Goal: Information Seeking & Learning: Learn about a topic

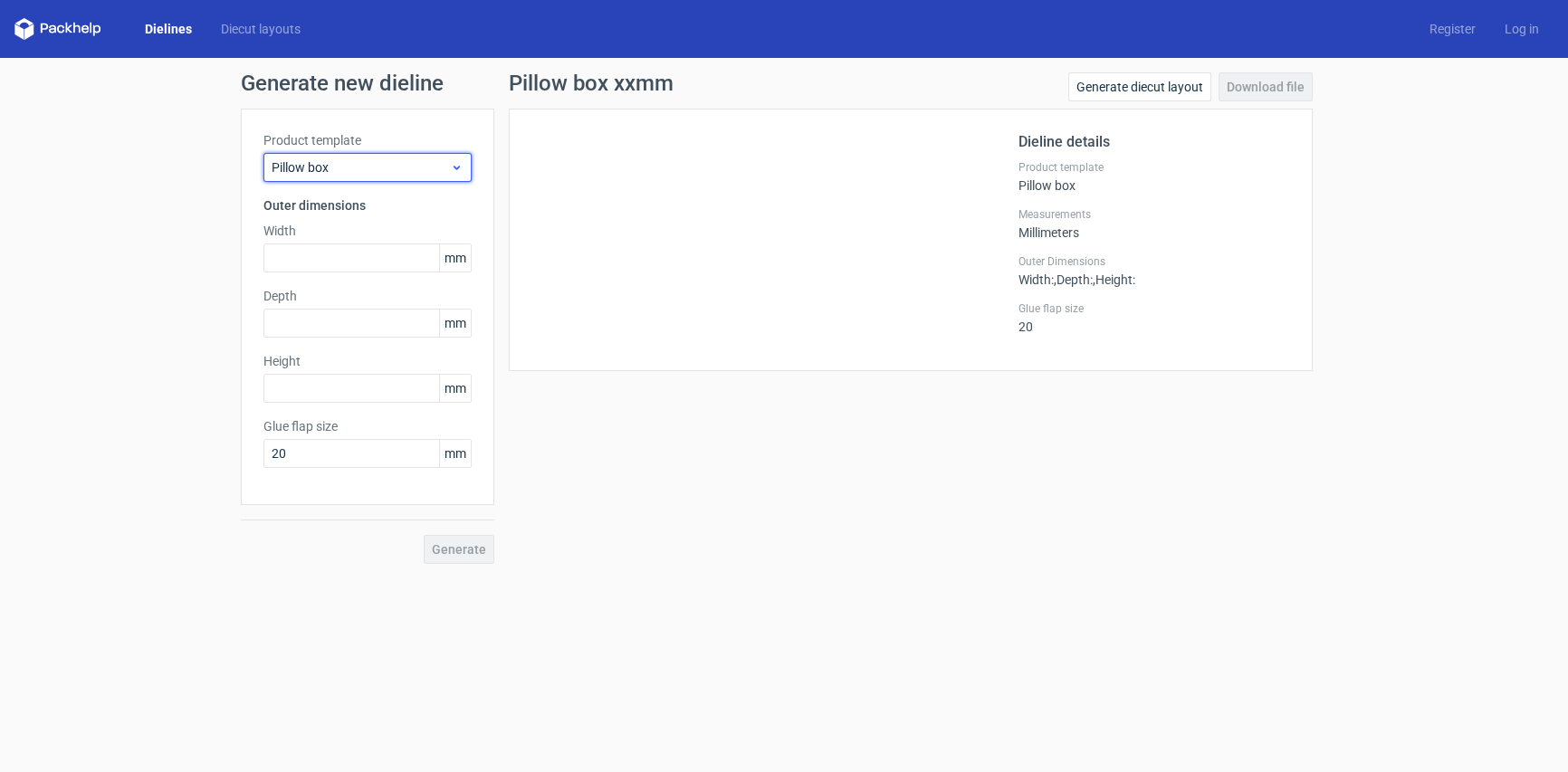
click at [299, 162] on span "Pillow box" at bounding box center [360, 168] width 179 height 18
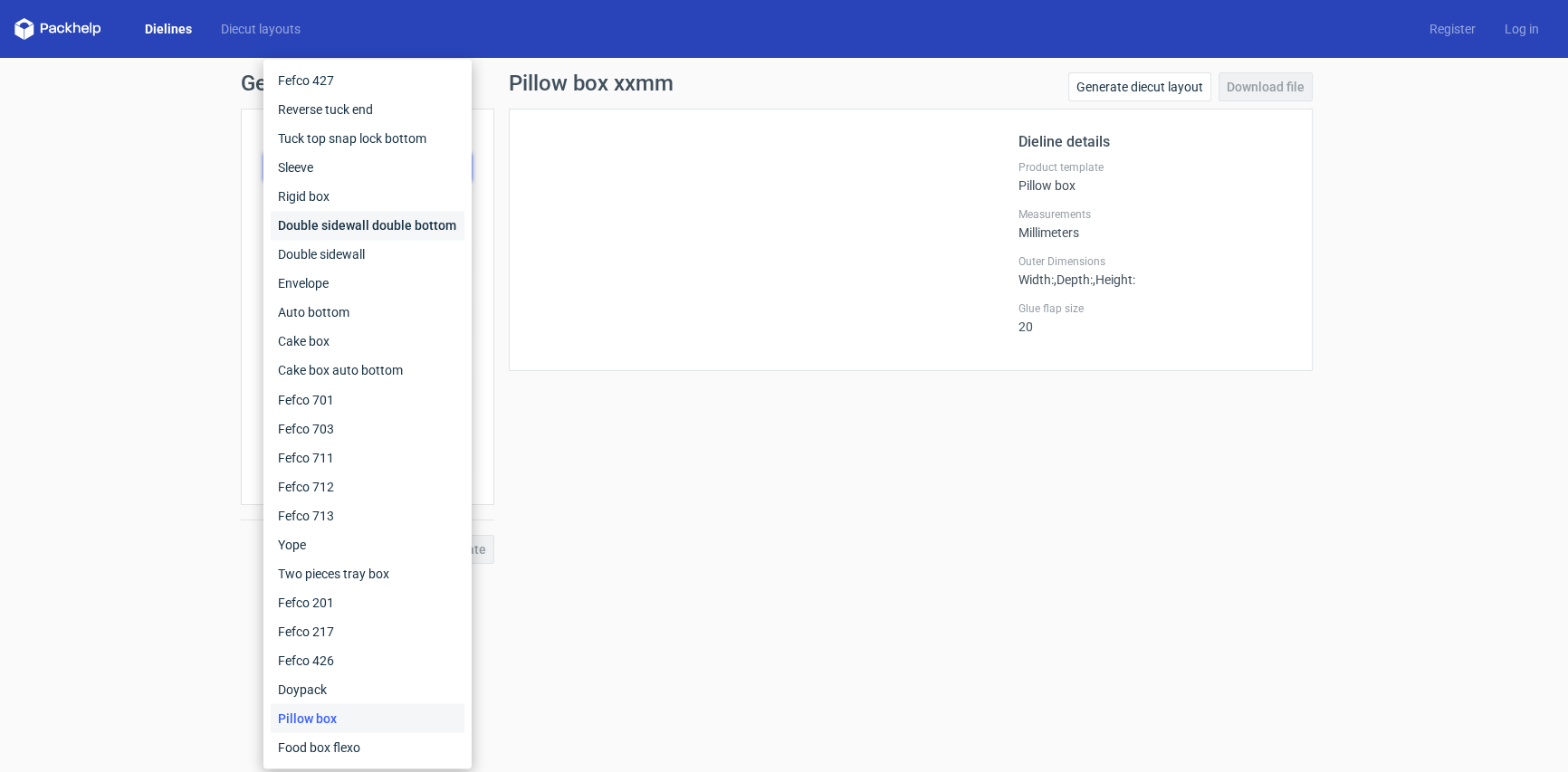
click at [434, 219] on div "Double sidewall double bottom" at bounding box center [367, 226] width 193 height 29
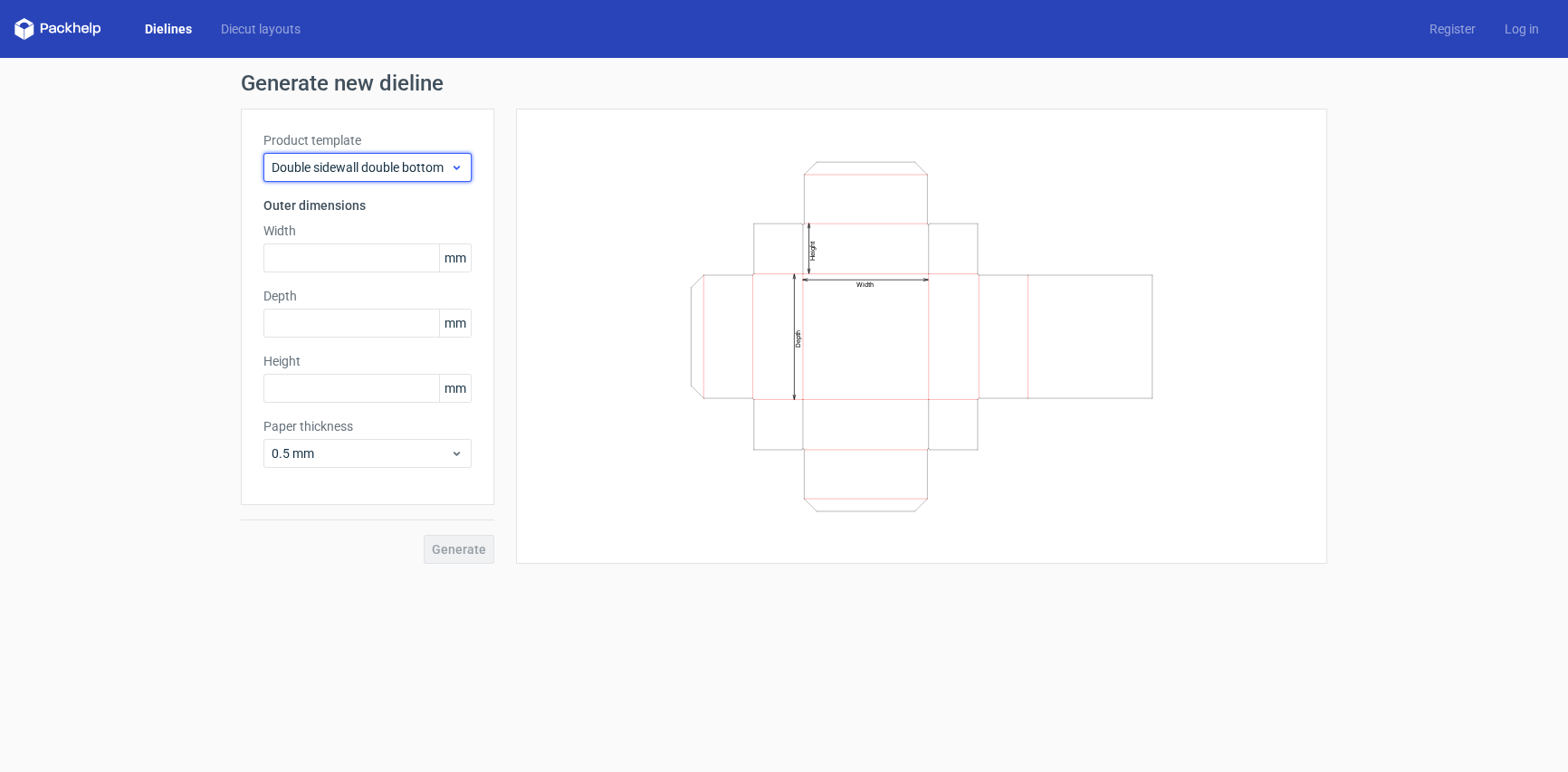
click at [415, 162] on span "Double sidewall double bottom" at bounding box center [360, 168] width 179 height 18
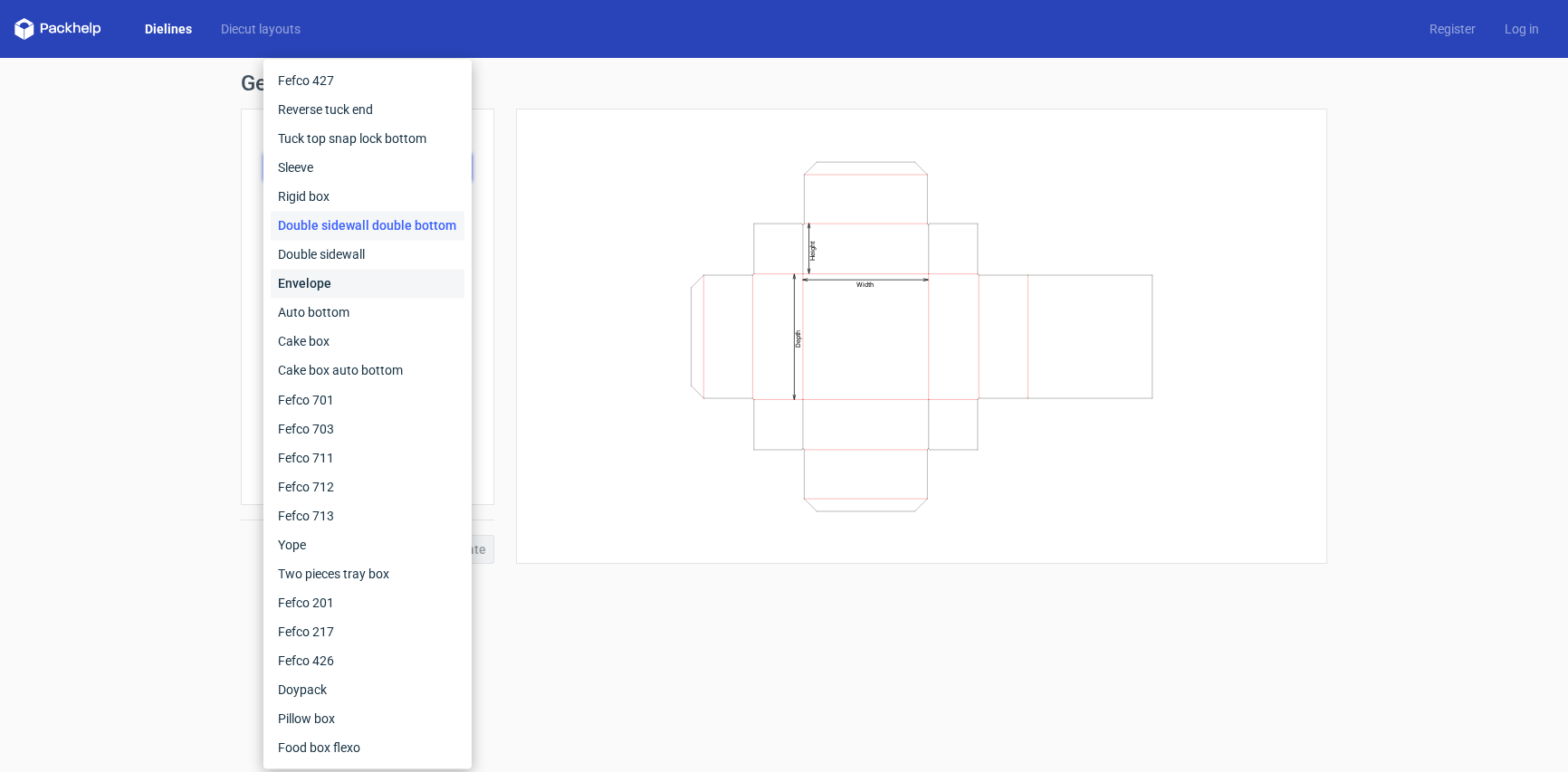
click at [381, 271] on div "Envelope" at bounding box center [367, 283] width 193 height 29
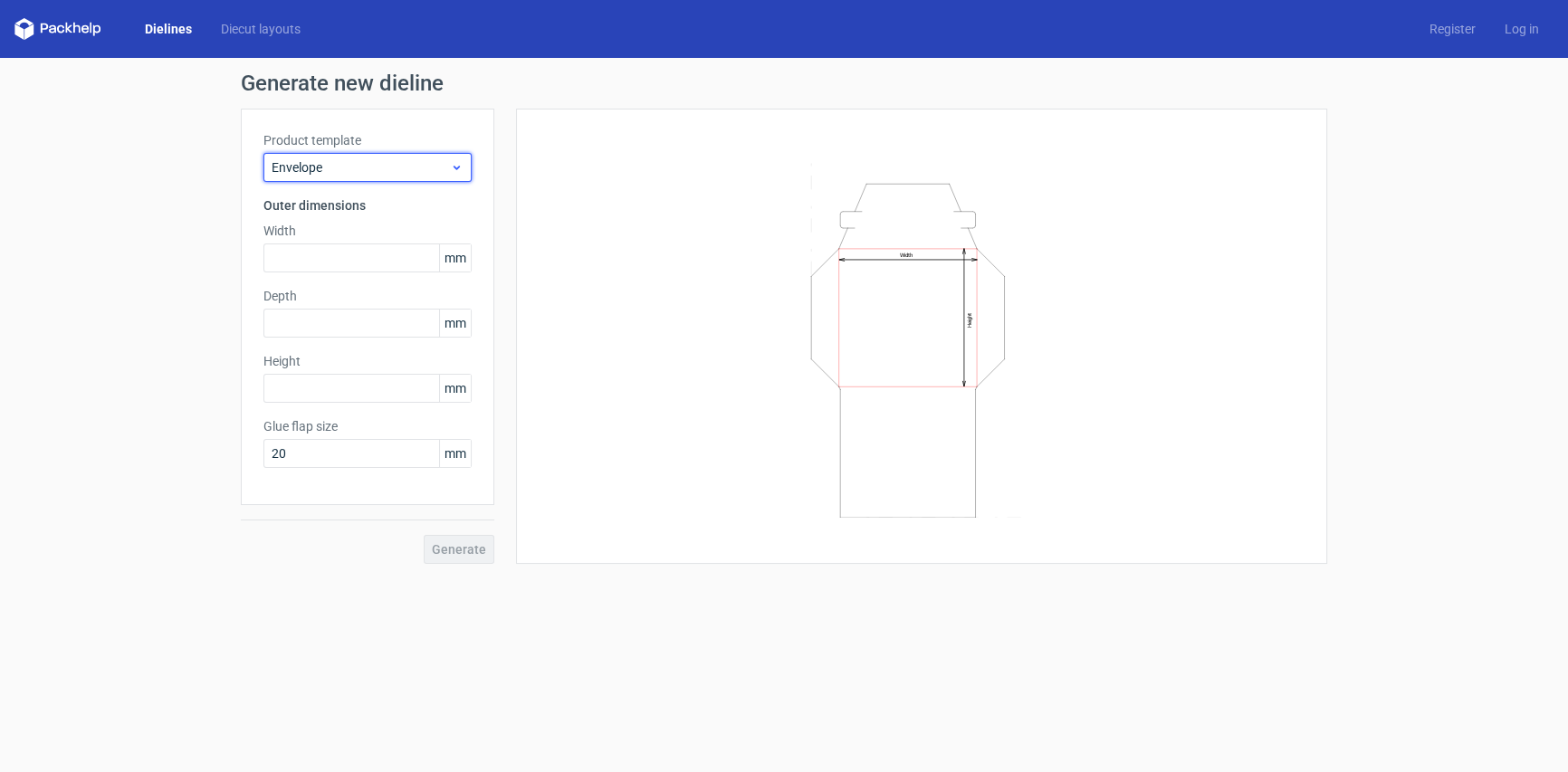
click at [416, 170] on span "Envelope" at bounding box center [360, 168] width 179 height 18
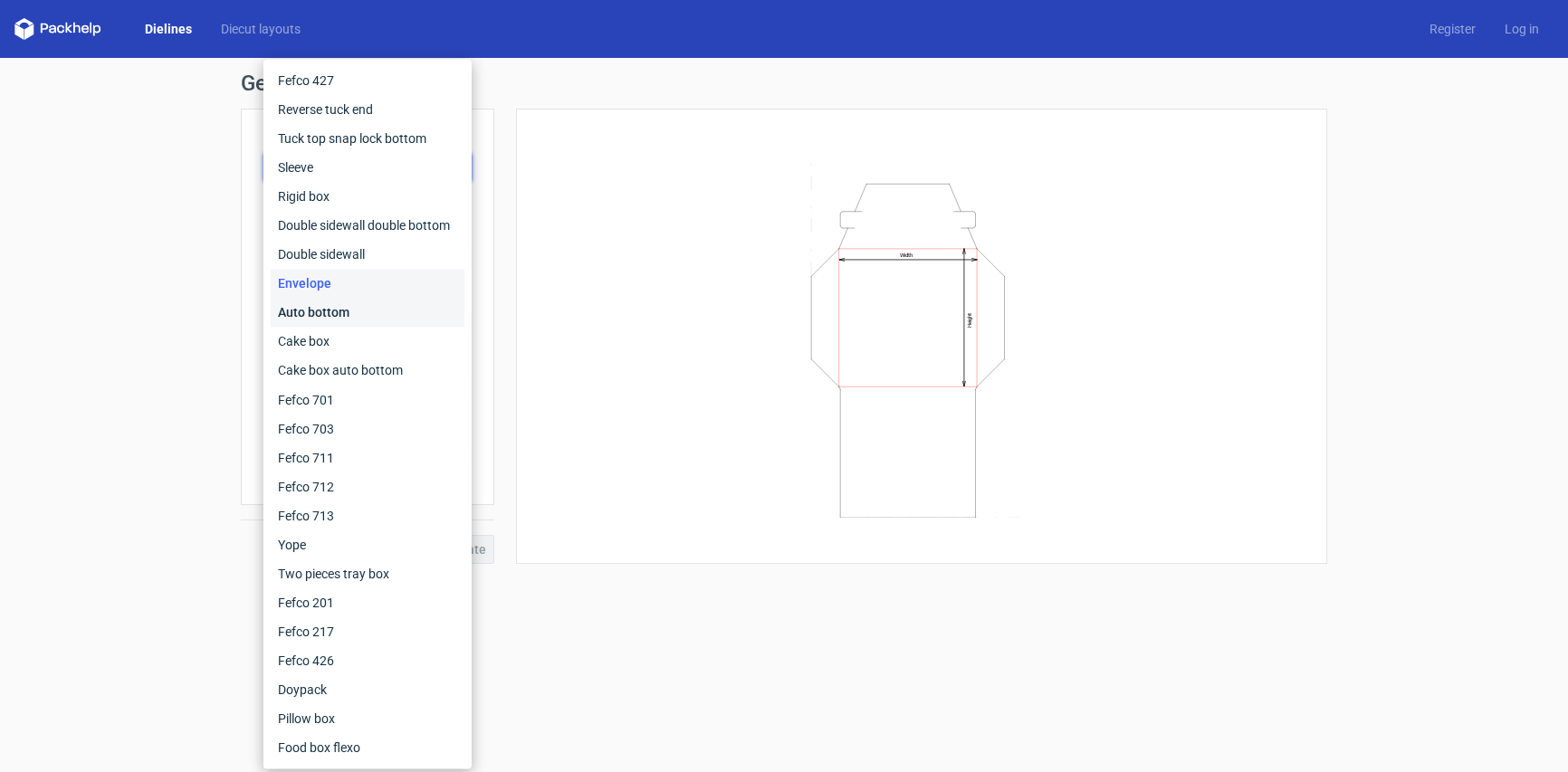
click at [362, 311] on div "Auto bottom" at bounding box center [367, 313] width 193 height 29
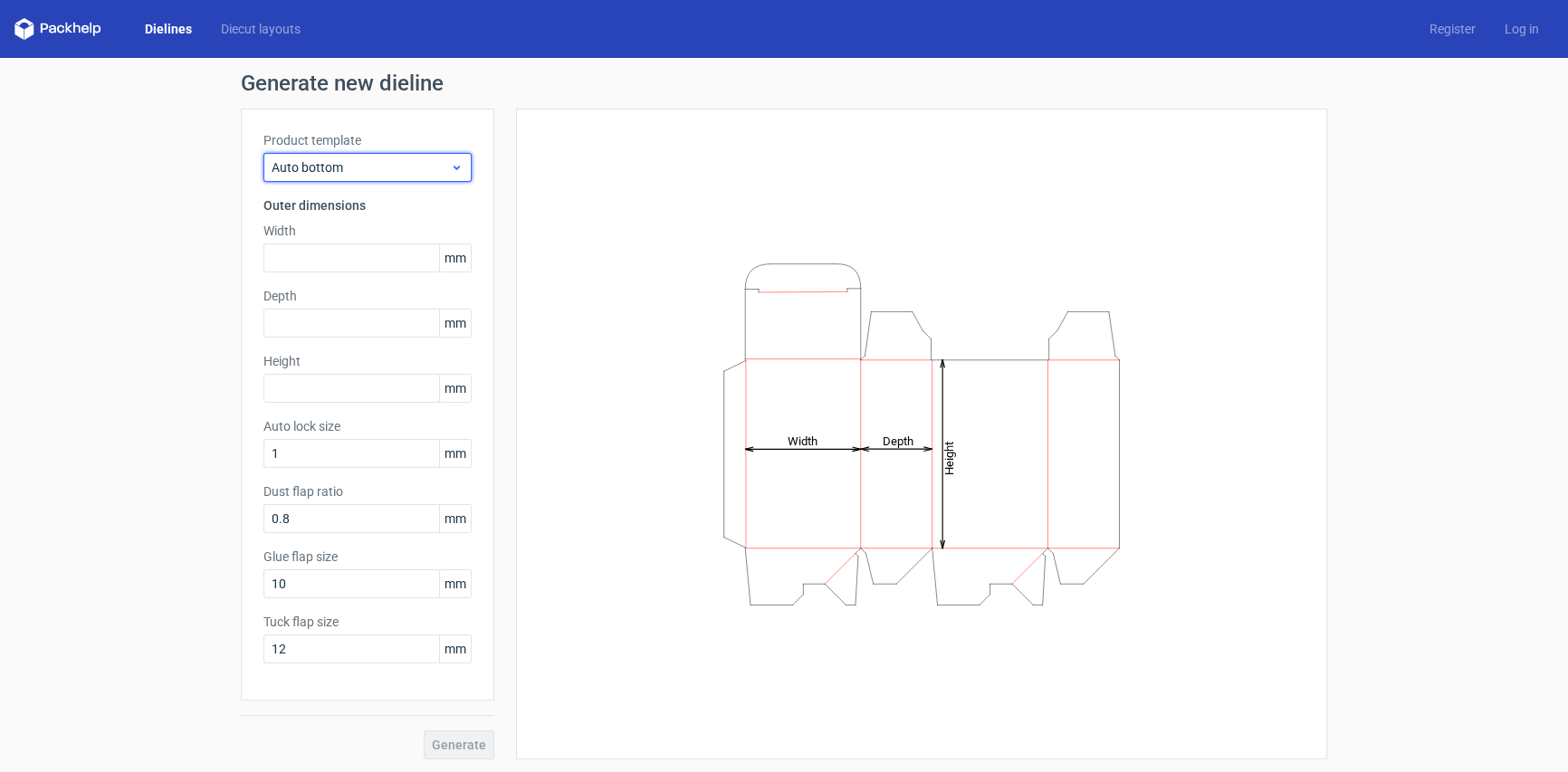
click at [389, 163] on span "Auto bottom" at bounding box center [360, 168] width 179 height 18
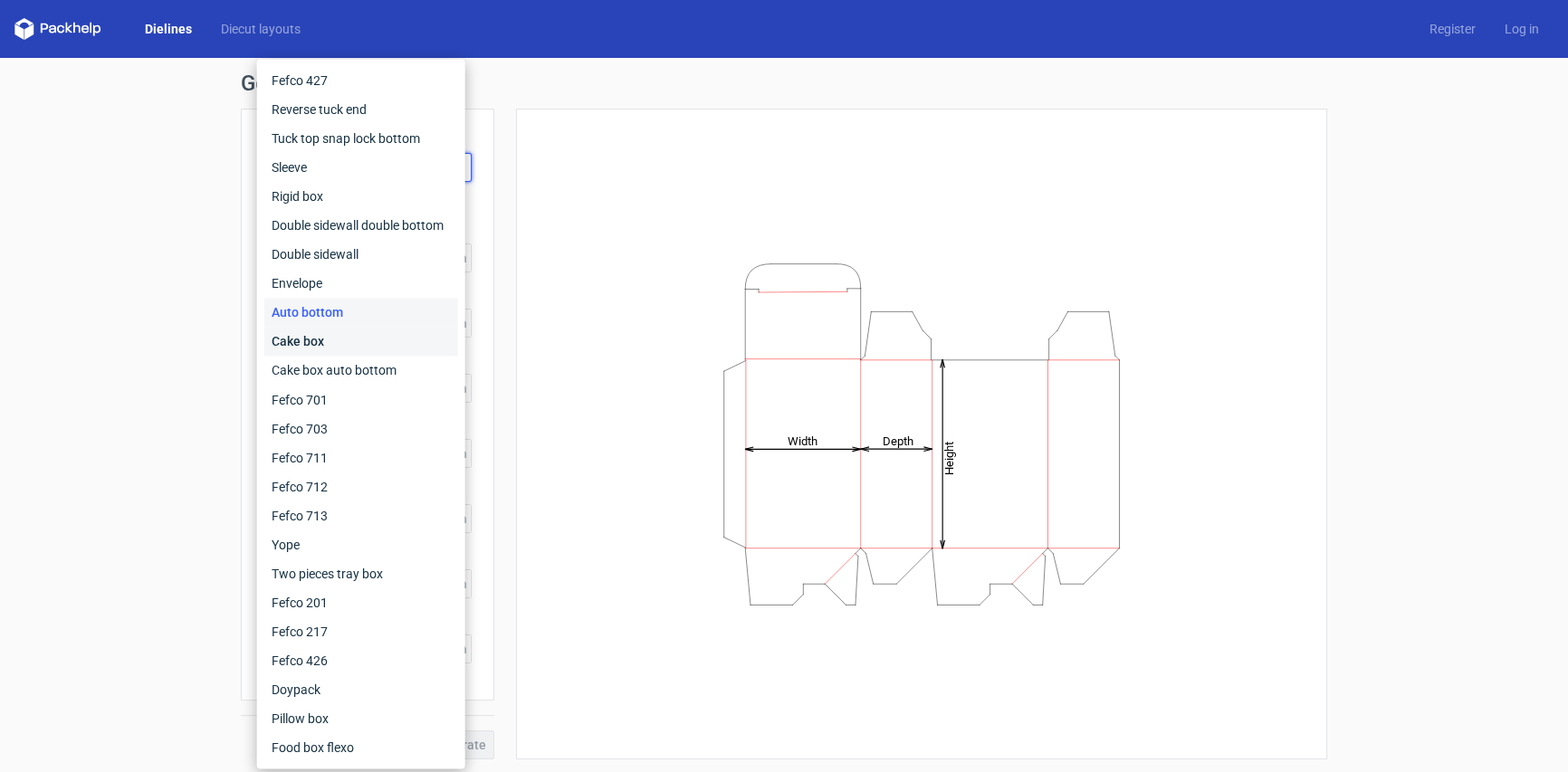
click at [361, 343] on div "Cake box" at bounding box center [360, 342] width 193 height 29
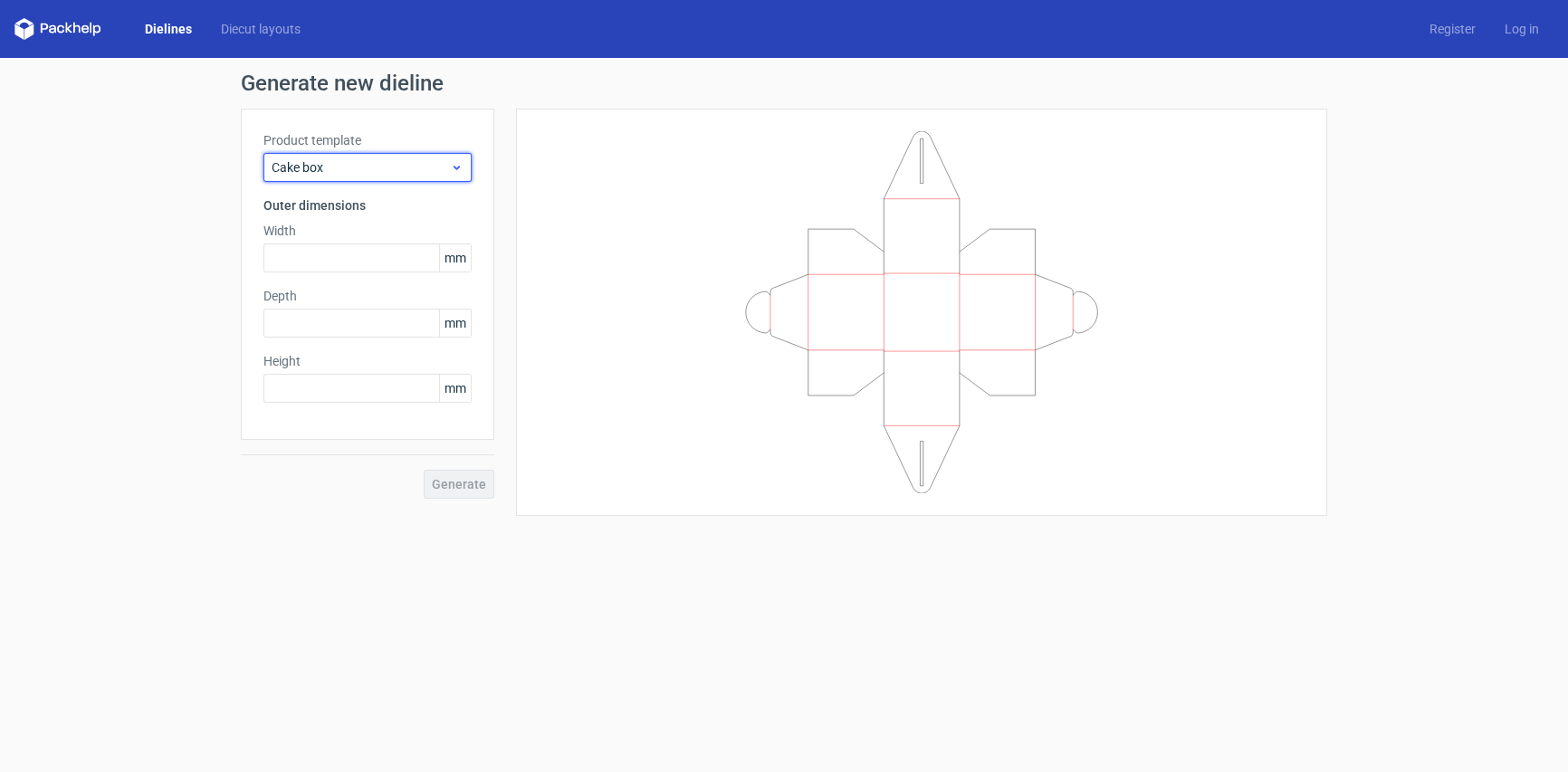
click at [386, 166] on span "Cake box" at bounding box center [360, 168] width 179 height 18
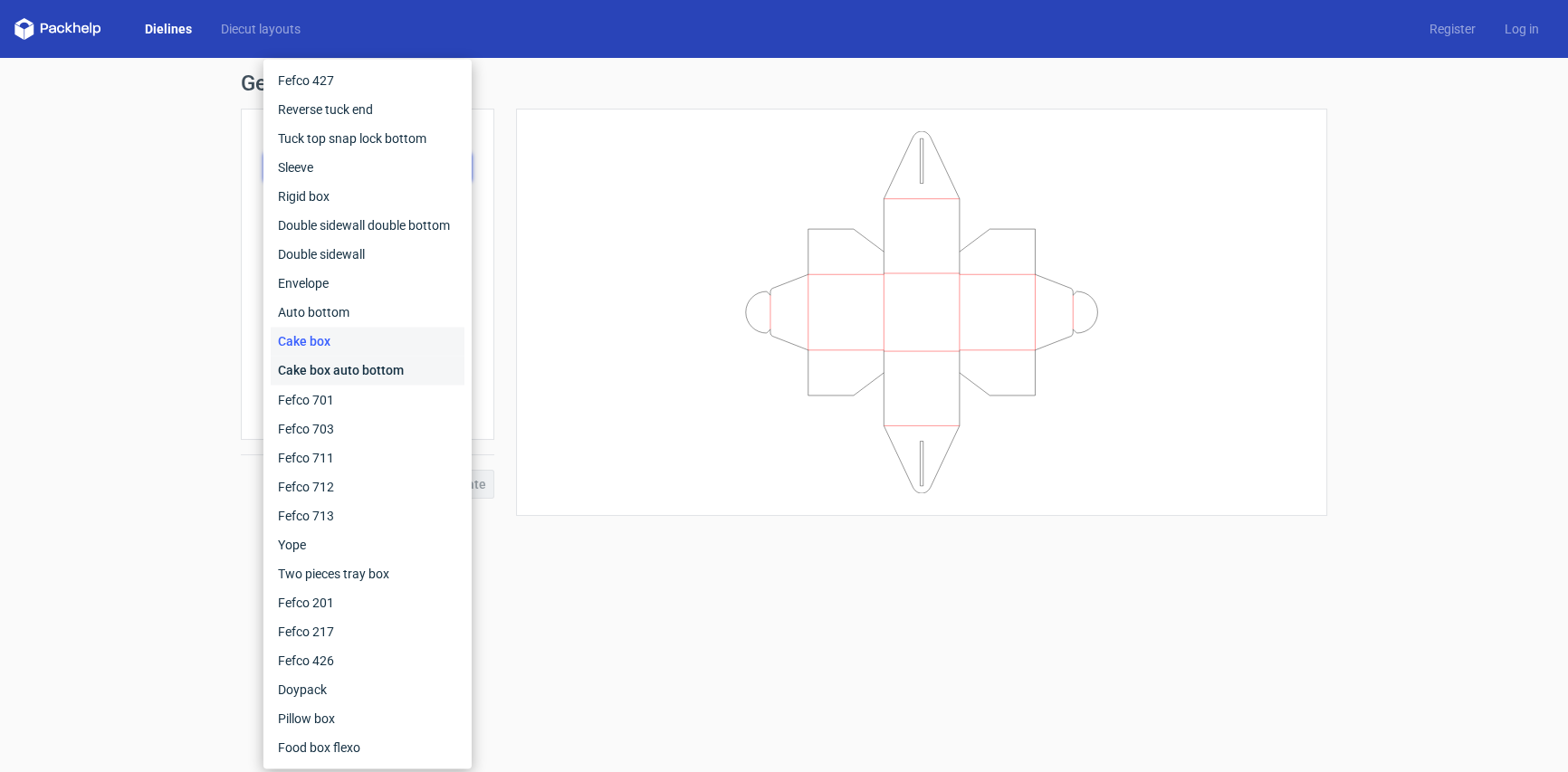
click at [342, 368] on div "Cake box auto bottom" at bounding box center [367, 370] width 193 height 29
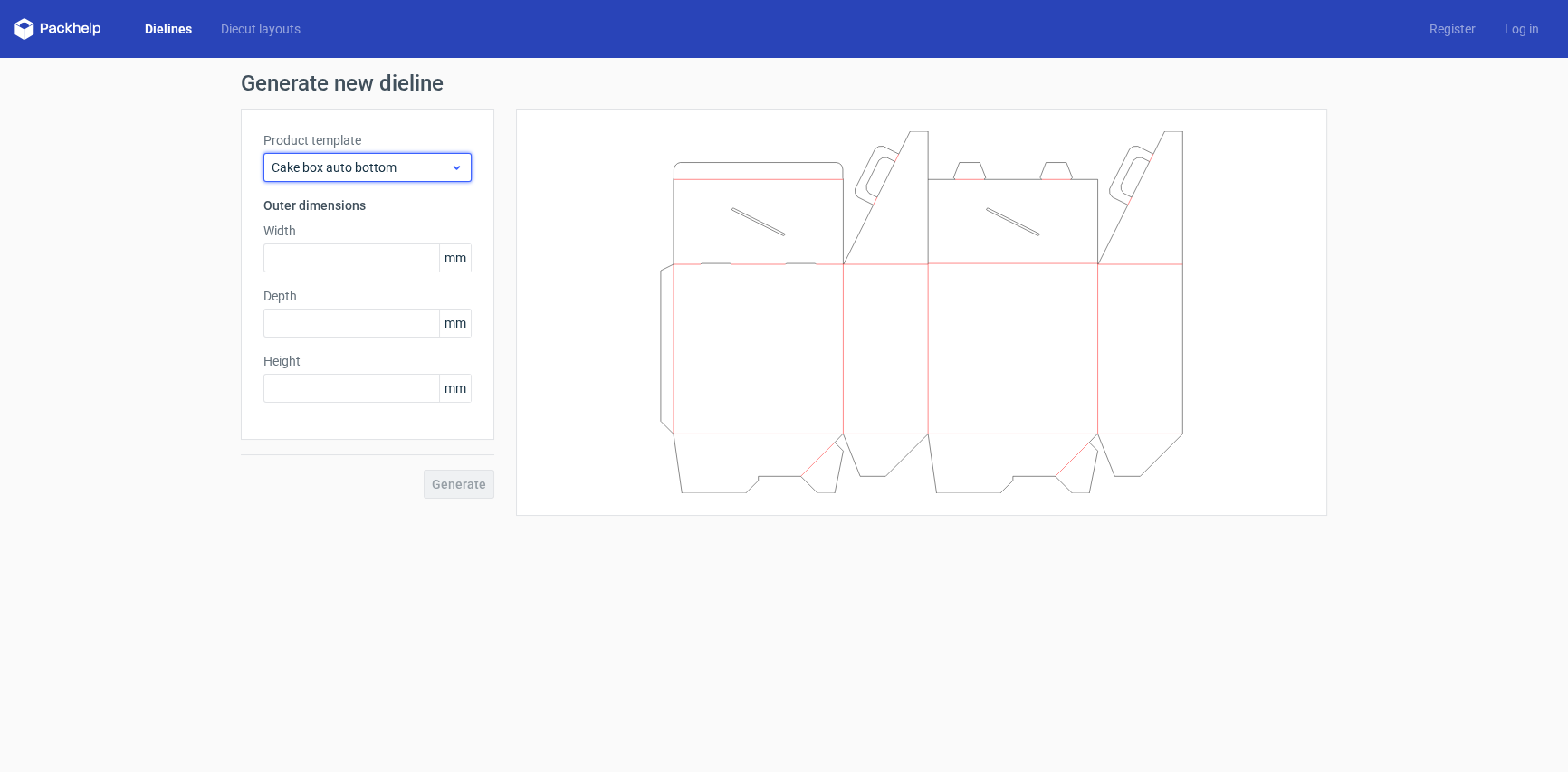
click at [427, 174] on span "Cake box auto bottom" at bounding box center [360, 168] width 179 height 18
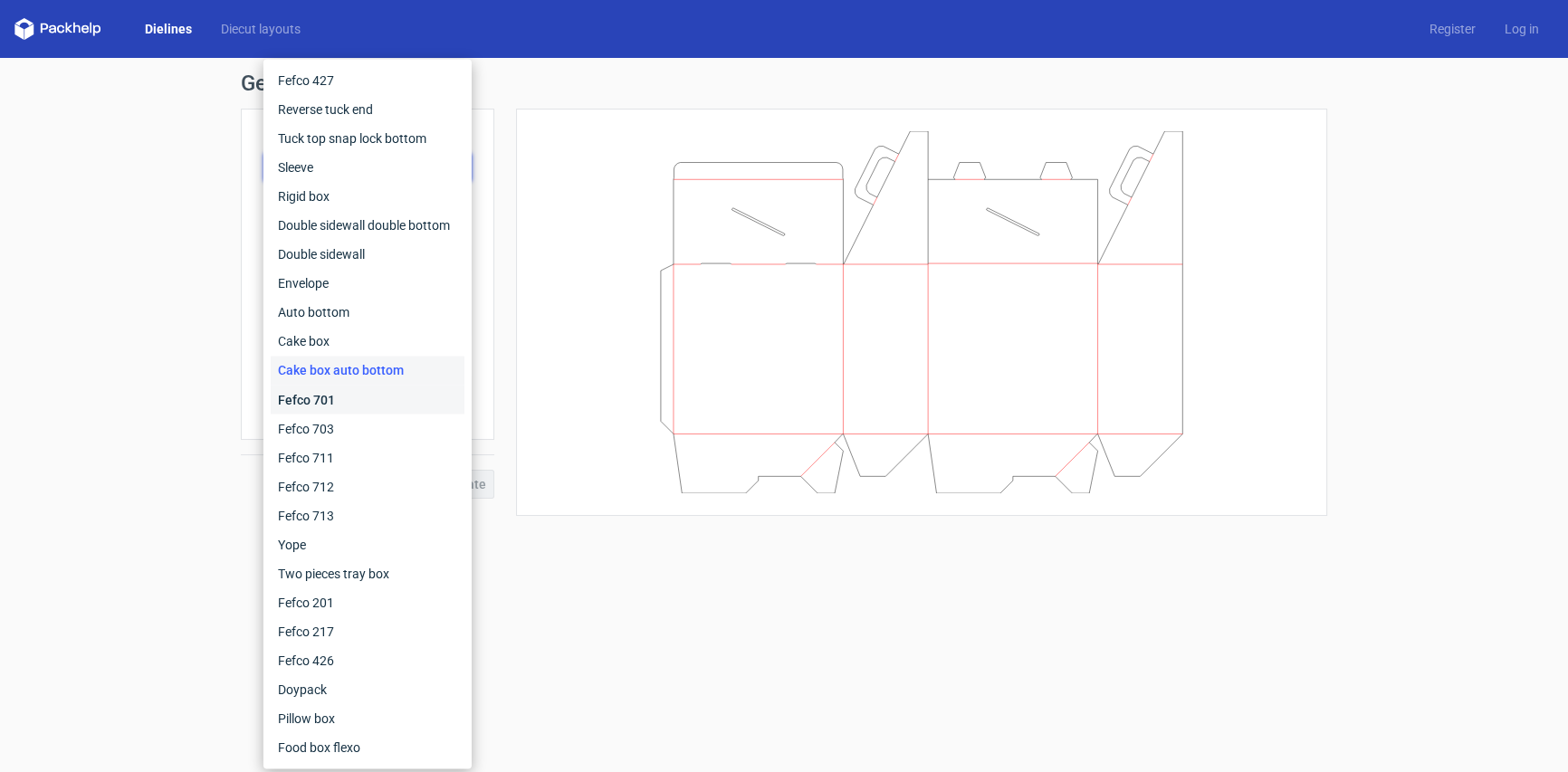
click at [371, 396] on div "Fefco 701" at bounding box center [367, 400] width 193 height 29
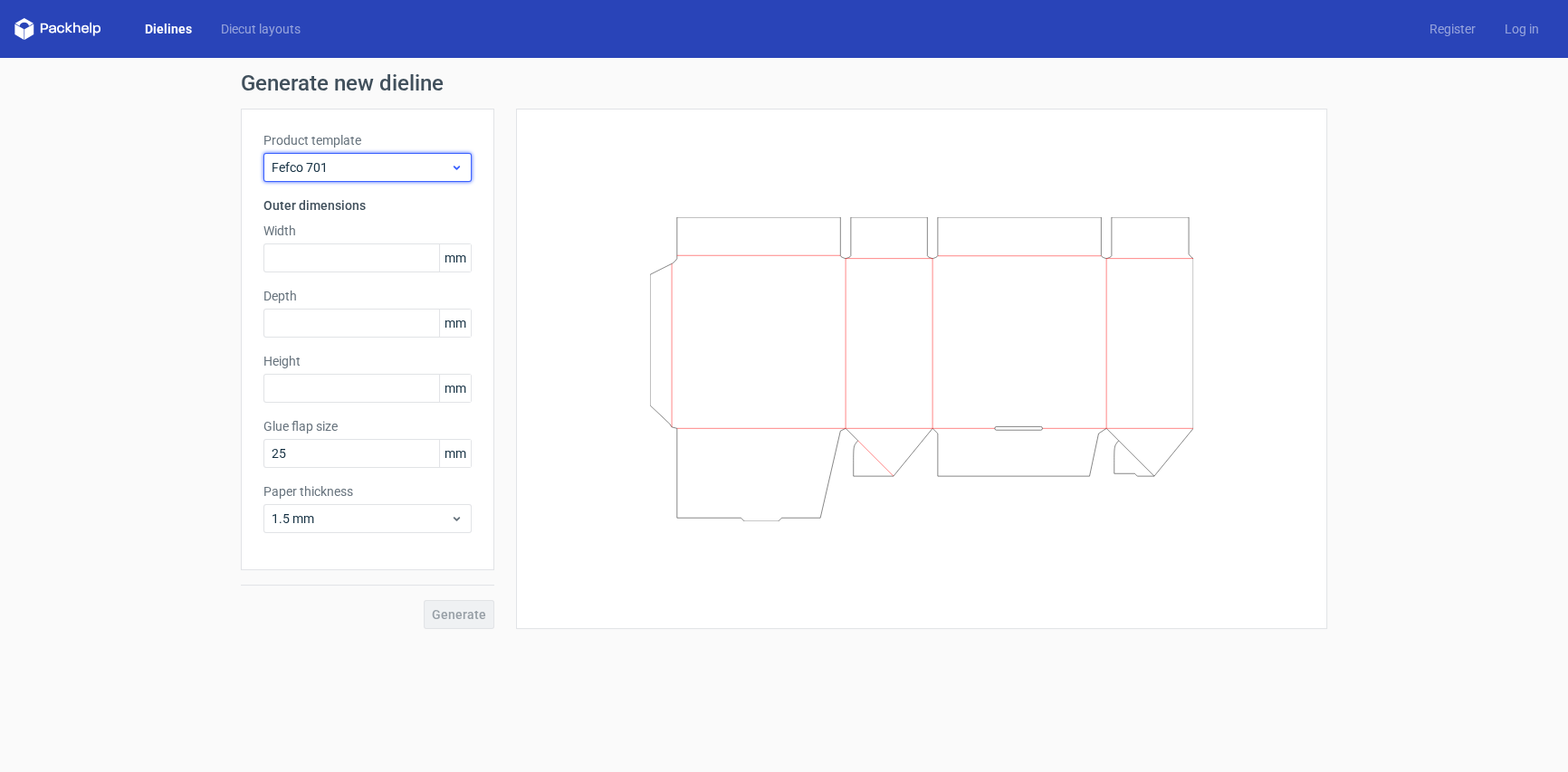
click at [406, 178] on div "Fefco 701" at bounding box center [367, 168] width 208 height 29
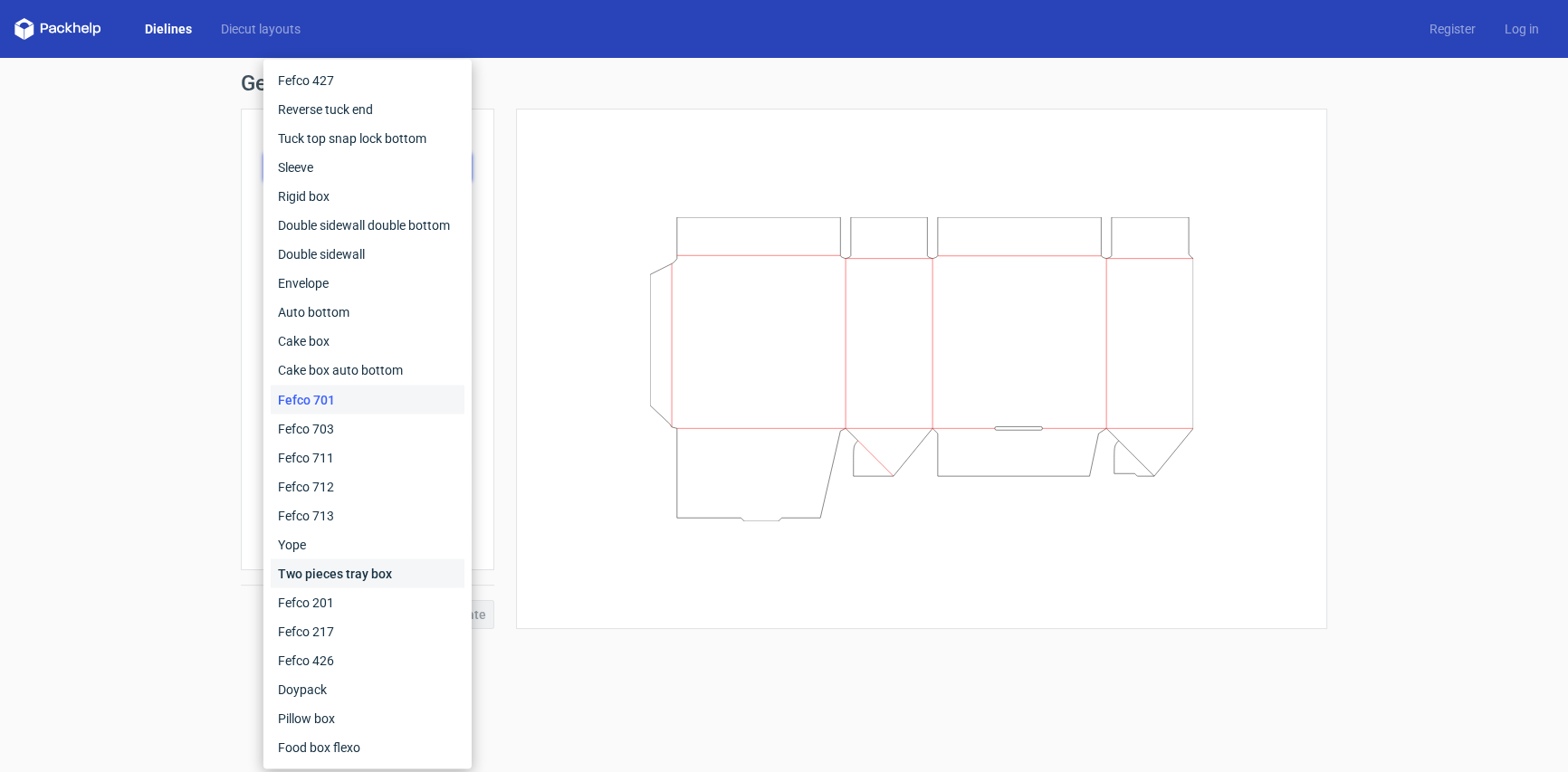
click at [348, 568] on div "Two pieces tray box" at bounding box center [367, 573] width 193 height 29
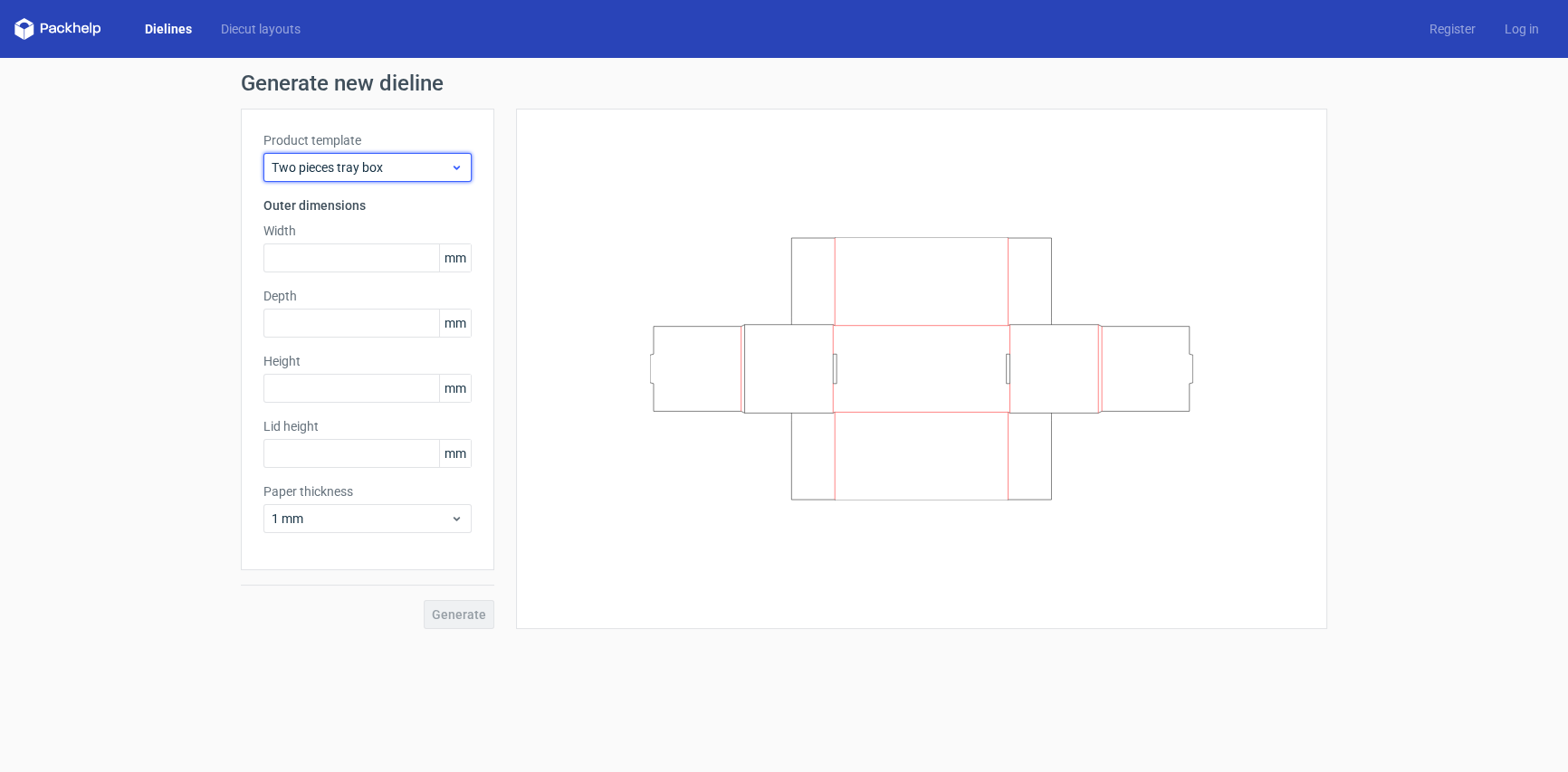
click at [443, 175] on span "Two pieces tray box" at bounding box center [360, 168] width 179 height 18
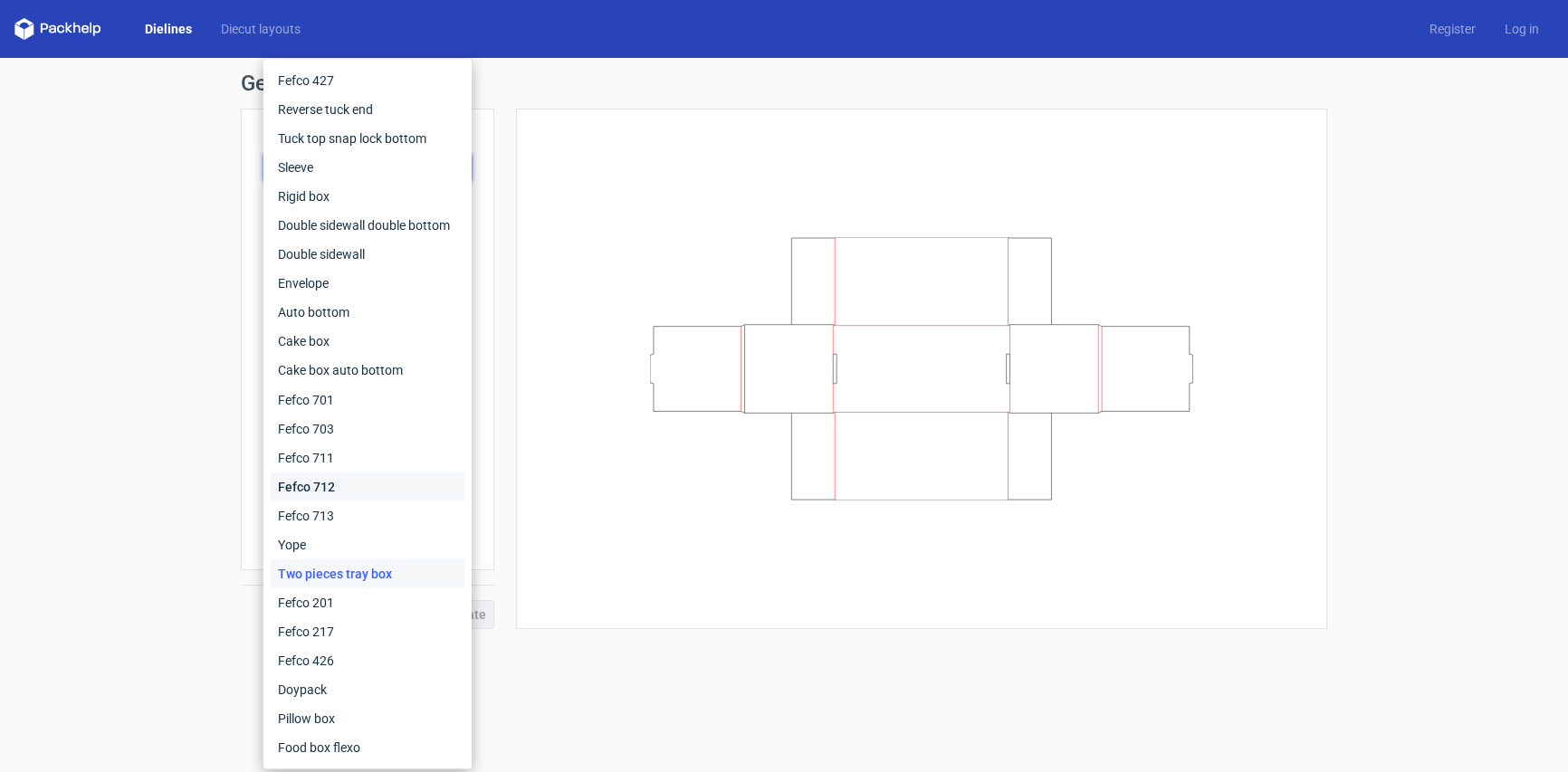
scroll to position [12, 0]
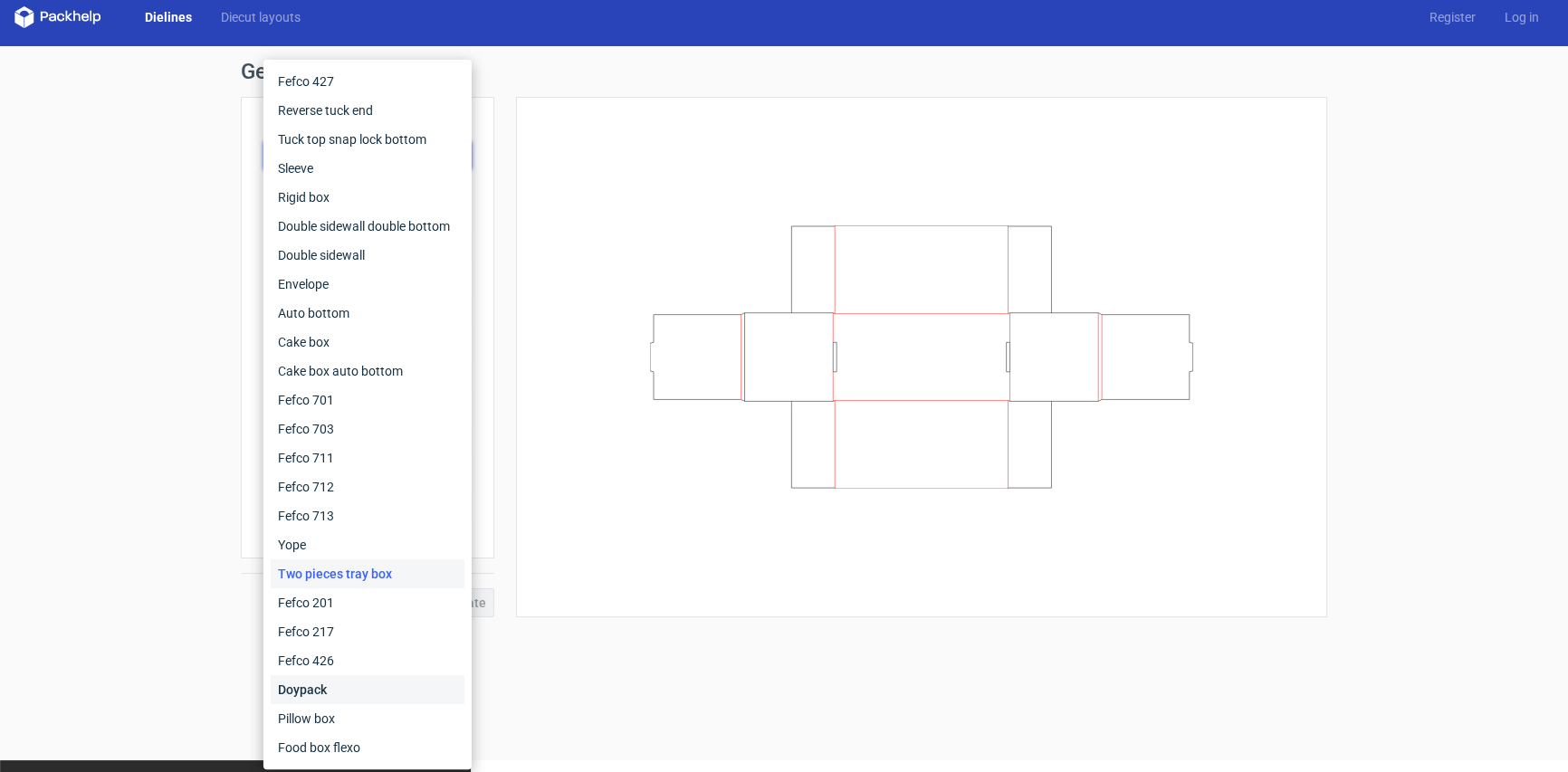
click at [317, 693] on div "Doypack" at bounding box center [367, 690] width 193 height 29
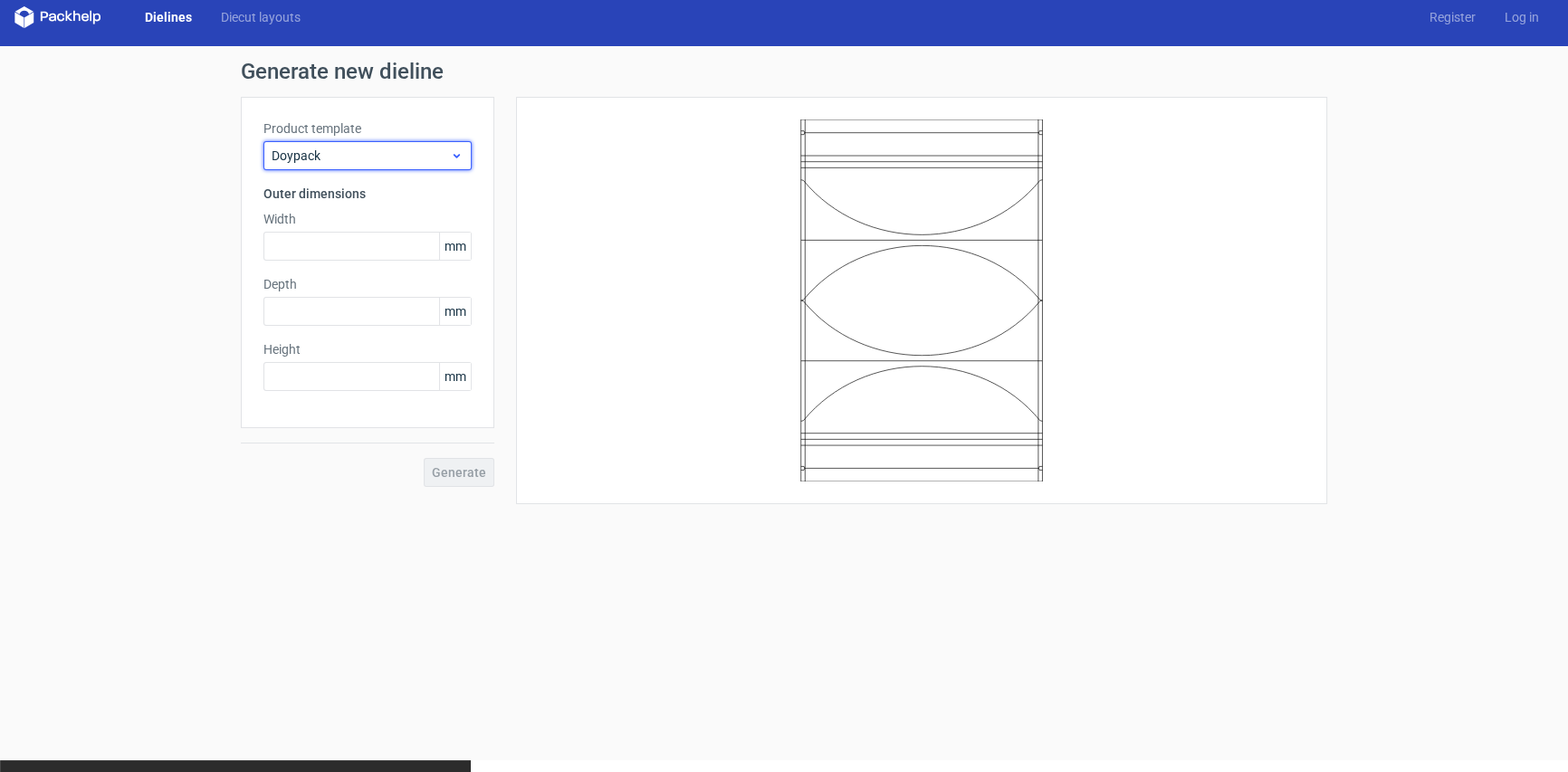
click at [415, 152] on span "Doypack" at bounding box center [360, 156] width 179 height 18
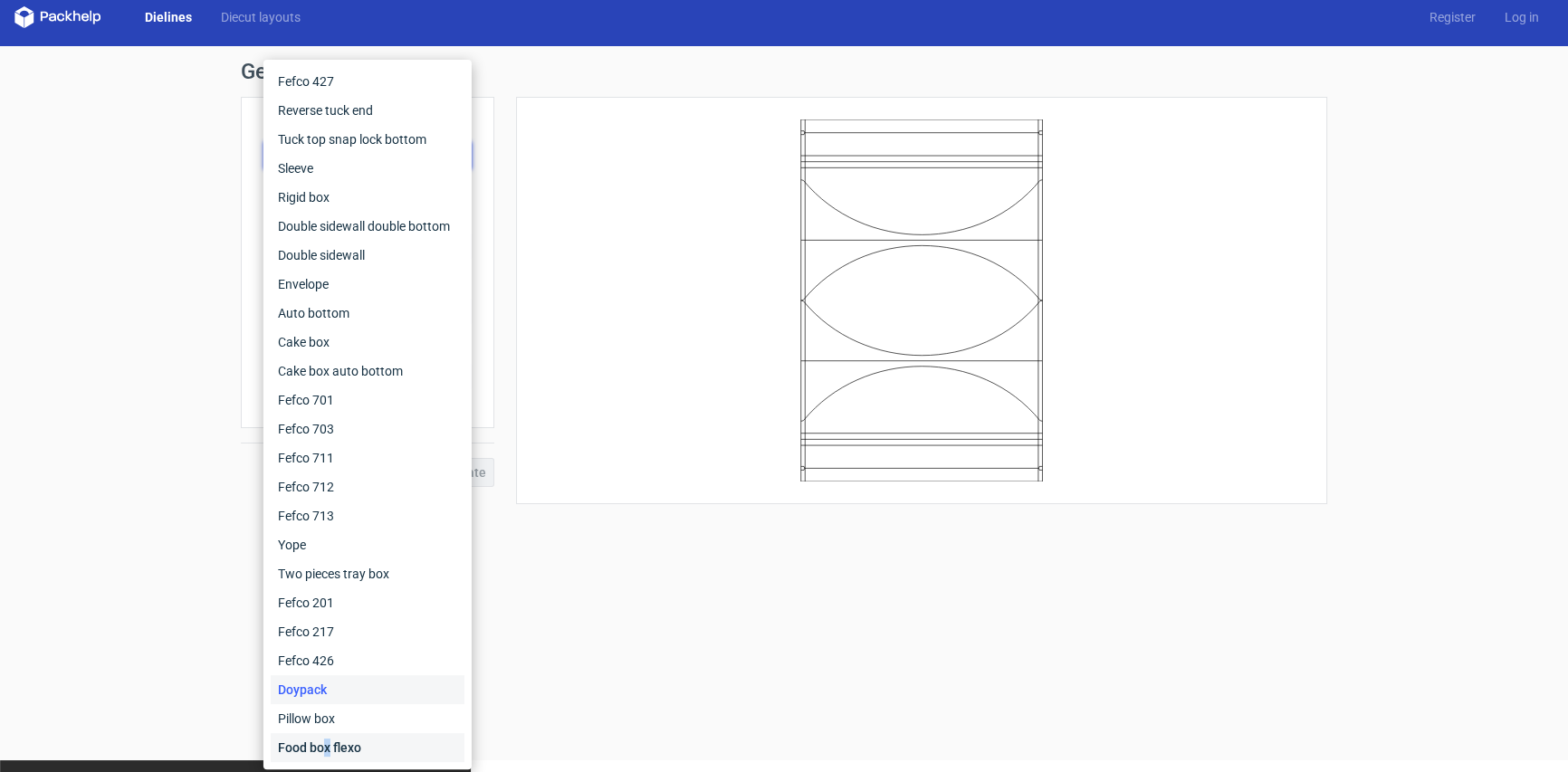
click at [327, 742] on div "Food box flexo" at bounding box center [367, 748] width 193 height 29
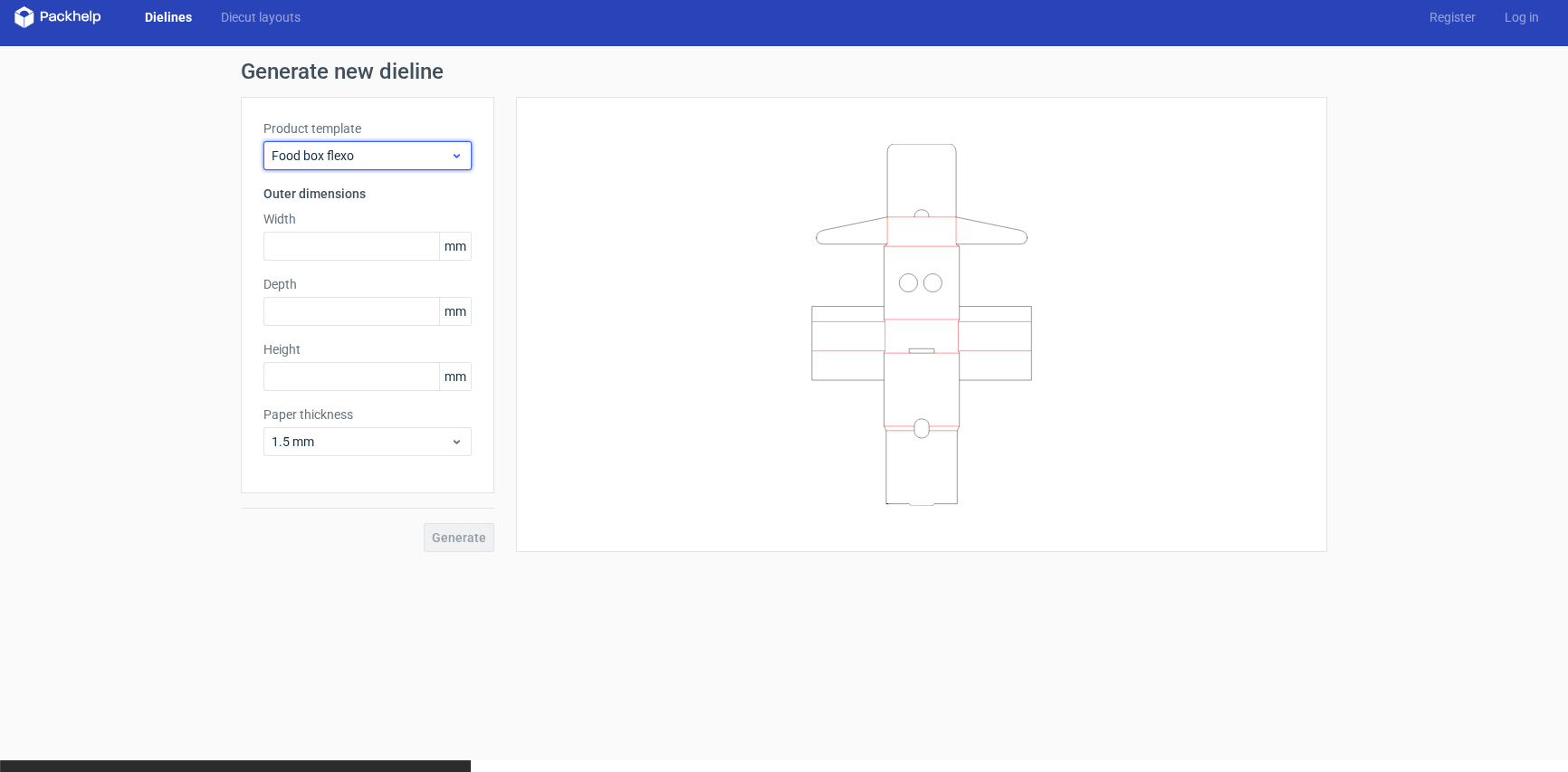
click at [424, 155] on span "Food box flexo" at bounding box center [360, 156] width 179 height 18
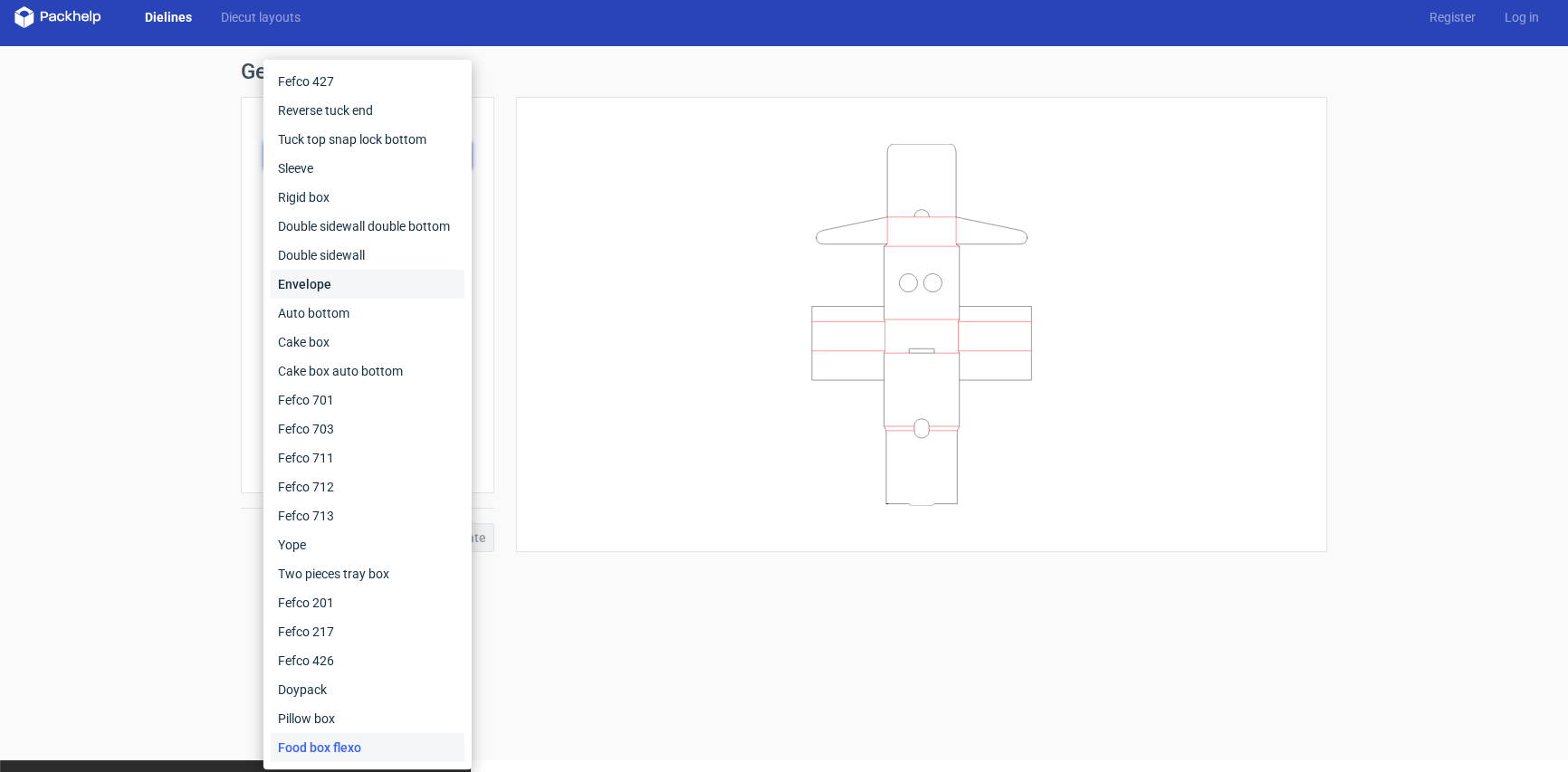
click at [327, 288] on div "Envelope" at bounding box center [367, 284] width 193 height 29
